Goal: Transaction & Acquisition: Purchase product/service

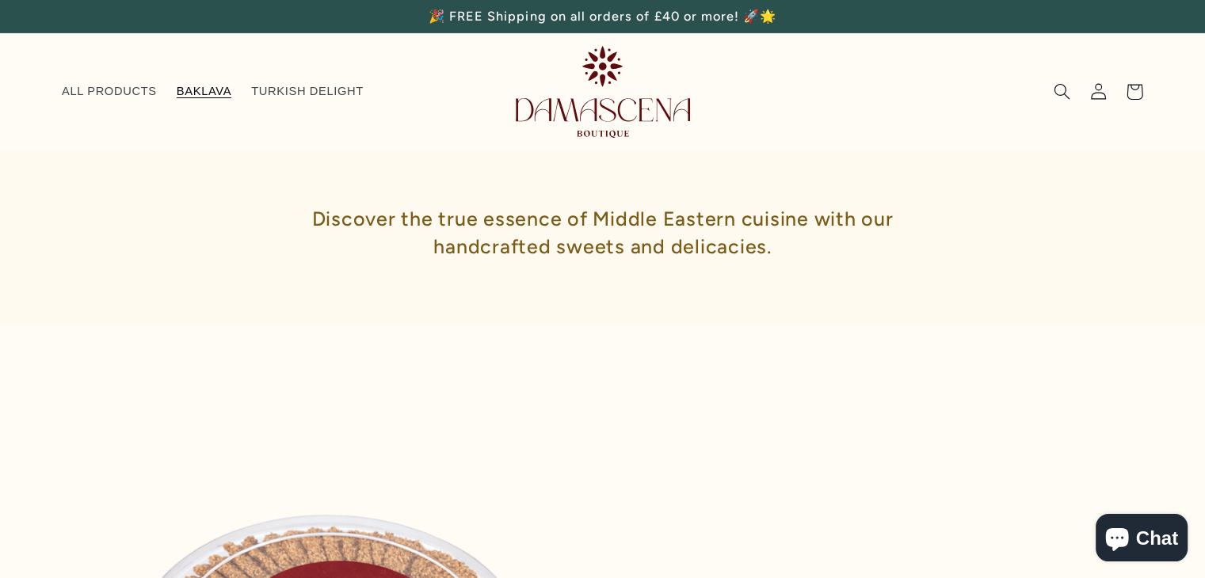
click at [205, 93] on span "BAKLAVA" at bounding box center [204, 91] width 55 height 15
